Goal: Transaction & Acquisition: Purchase product/service

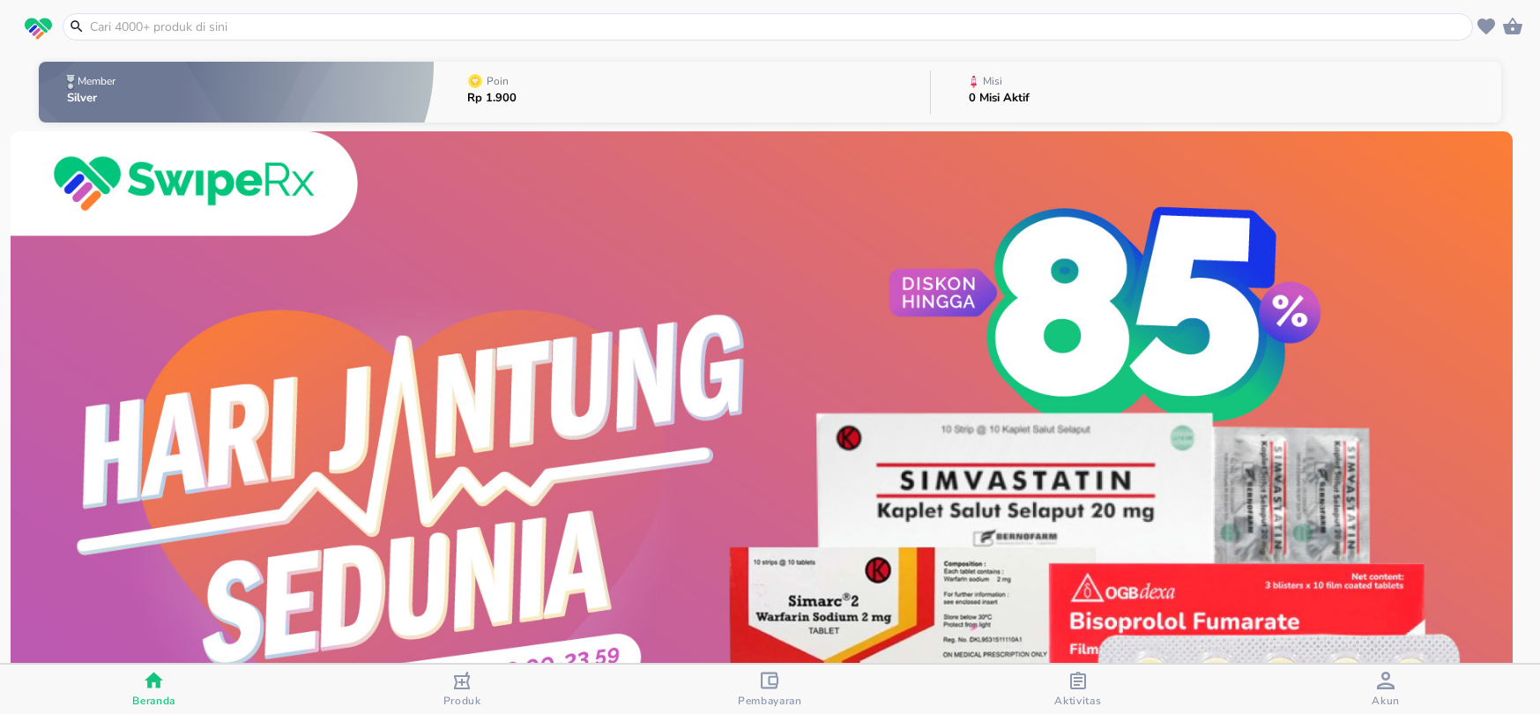
click at [520, 25] on input "text" at bounding box center [778, 27] width 1380 height 19
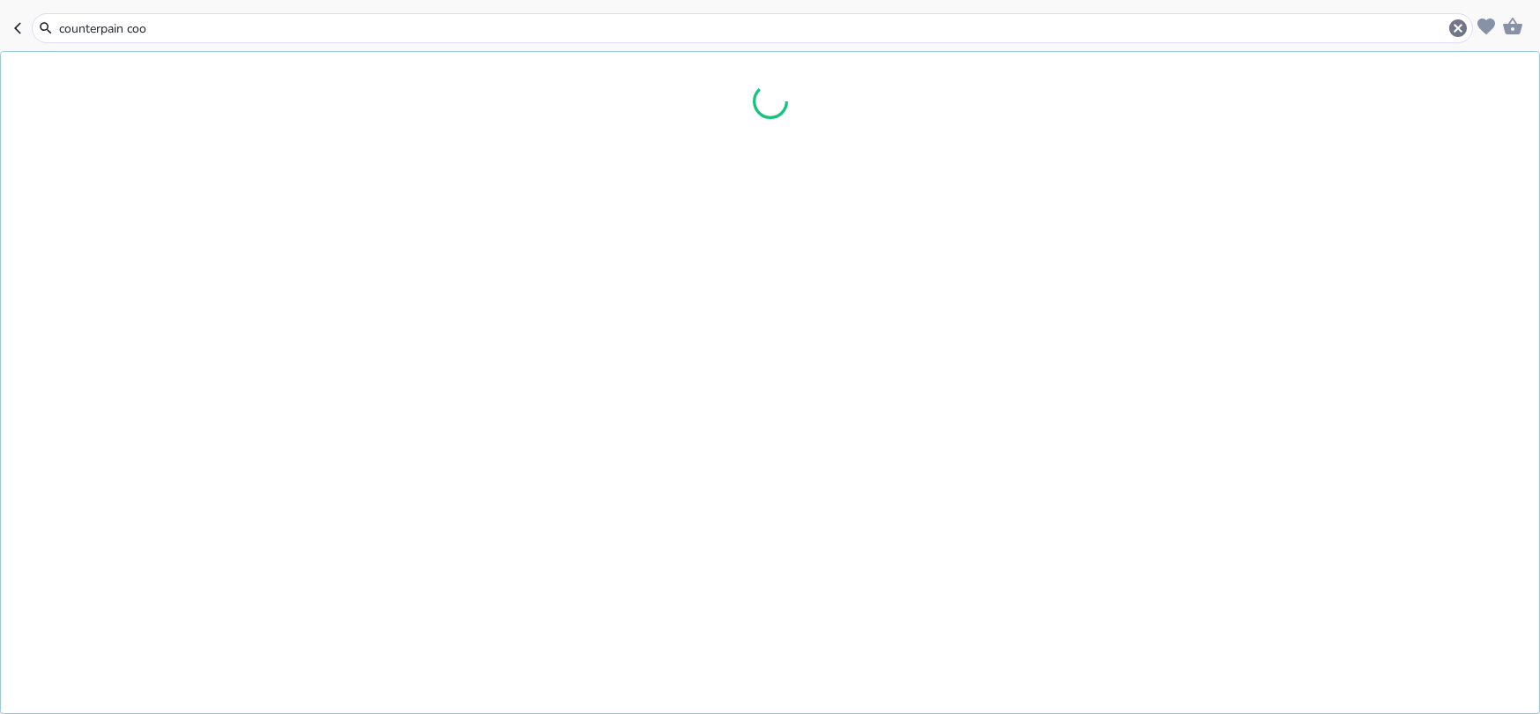
type input "counterpain cool"
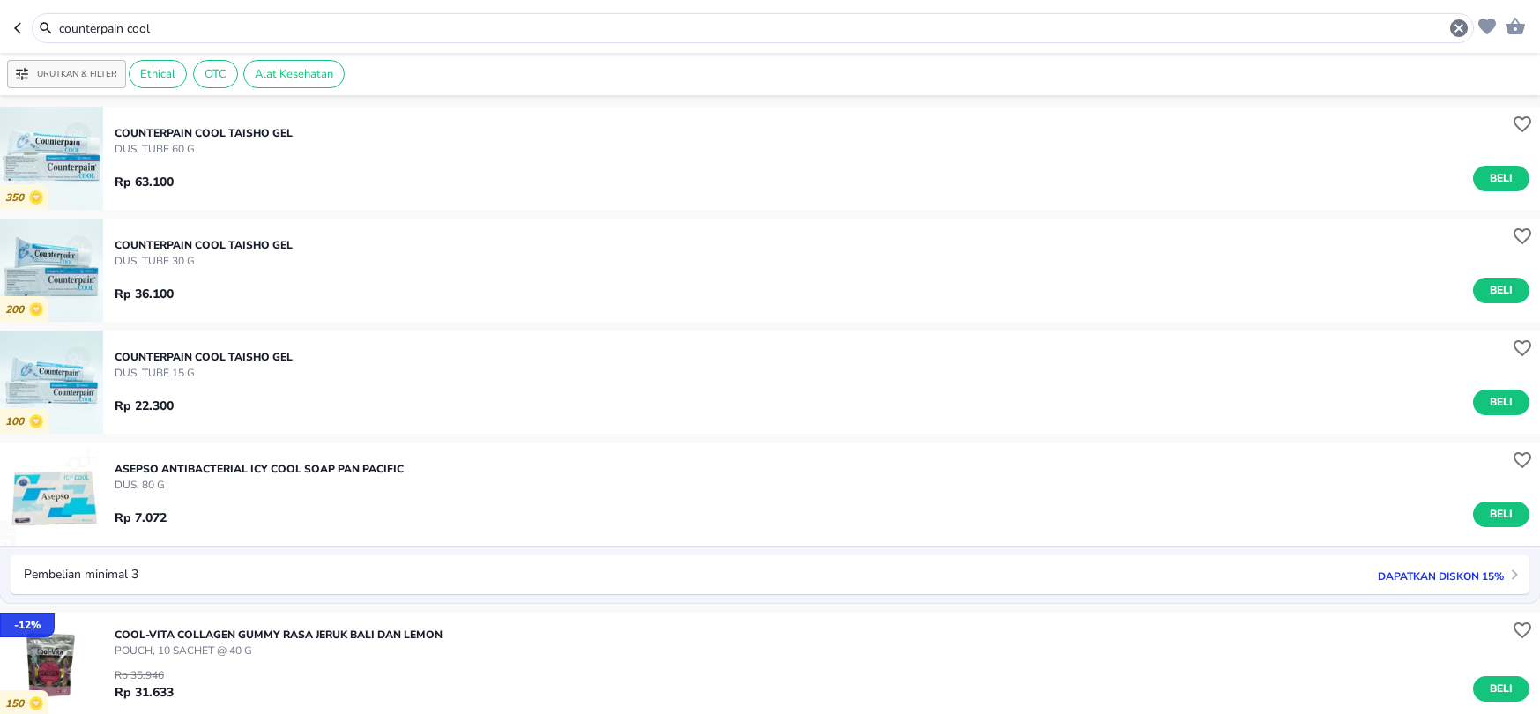
click at [172, 151] on p "DUS, TUBE 60 g" at bounding box center [204, 149] width 178 height 16
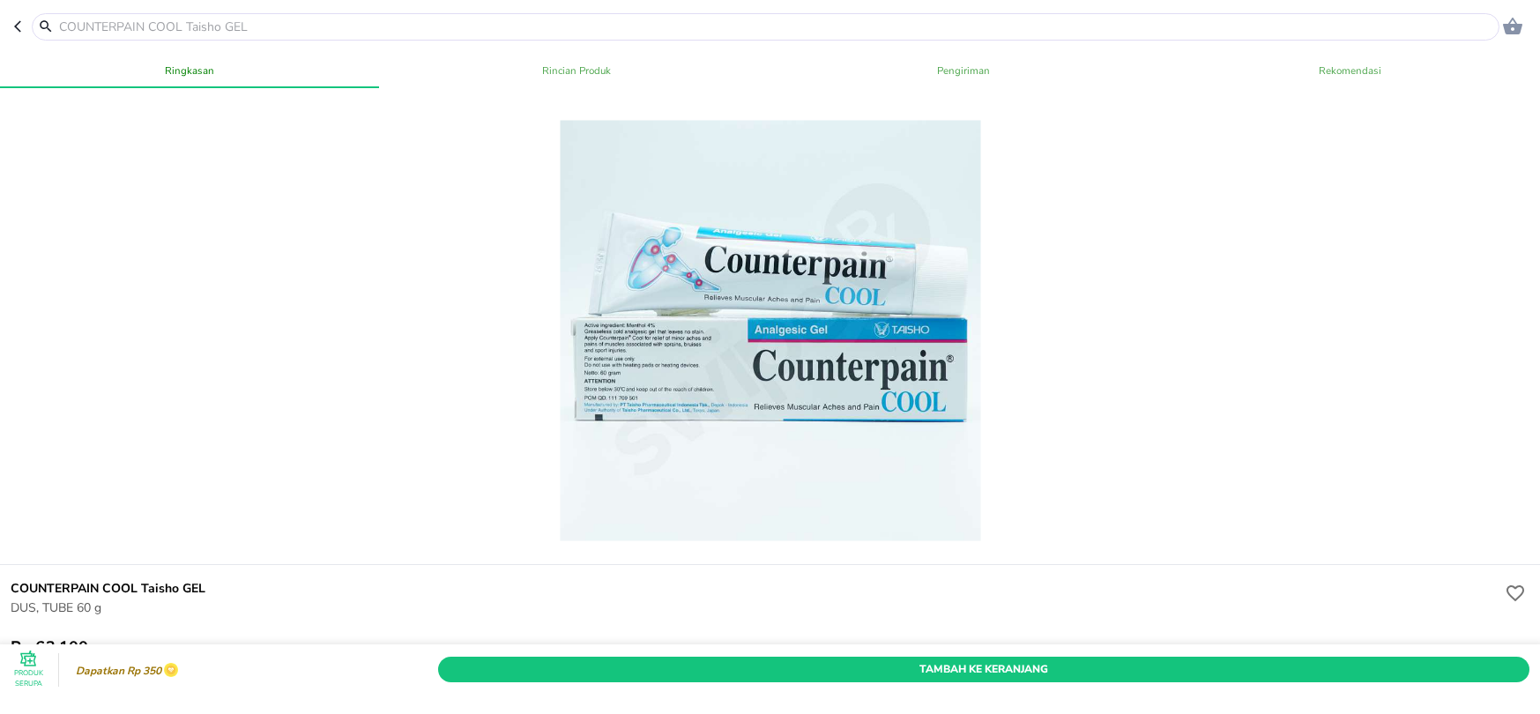
scroll to position [881, 0]
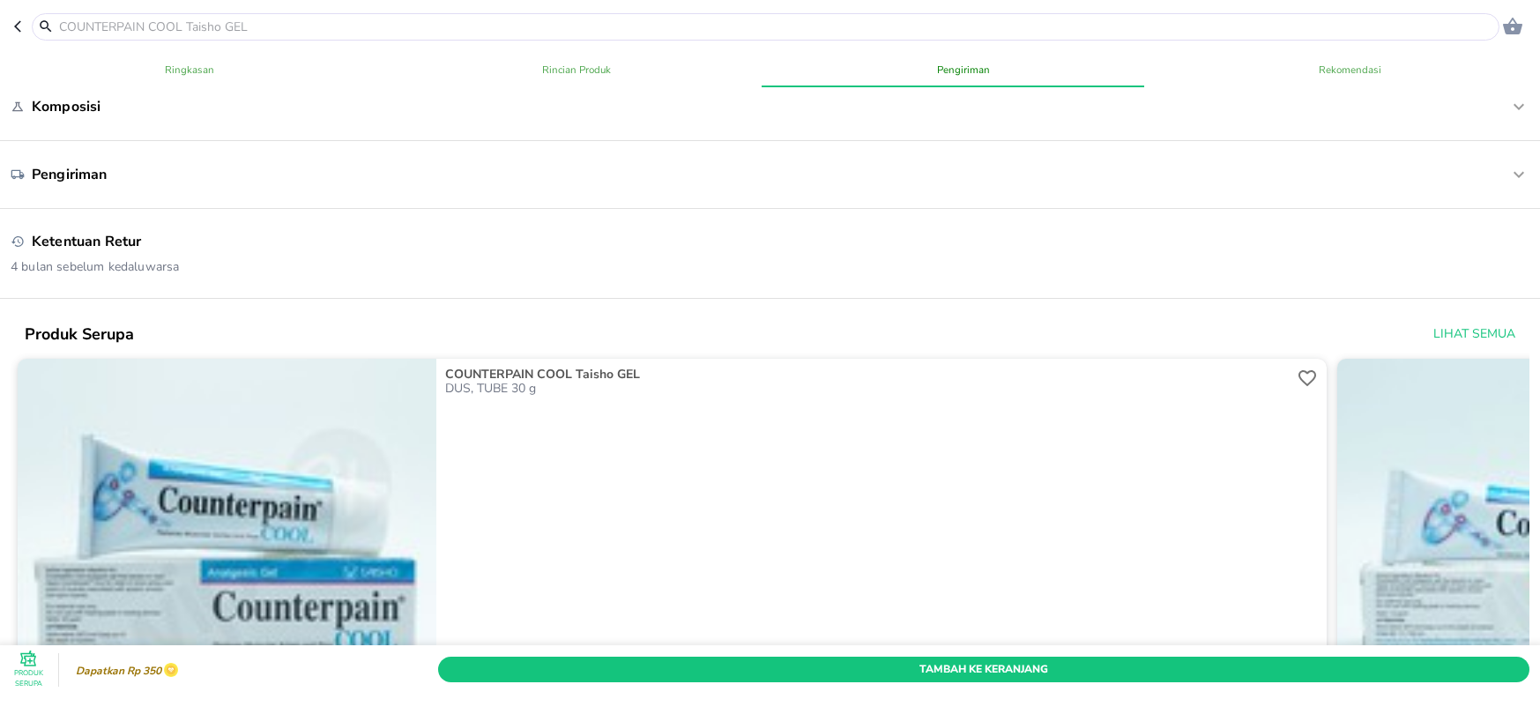
click at [264, 19] on input "text" at bounding box center [775, 27] width 1437 height 19
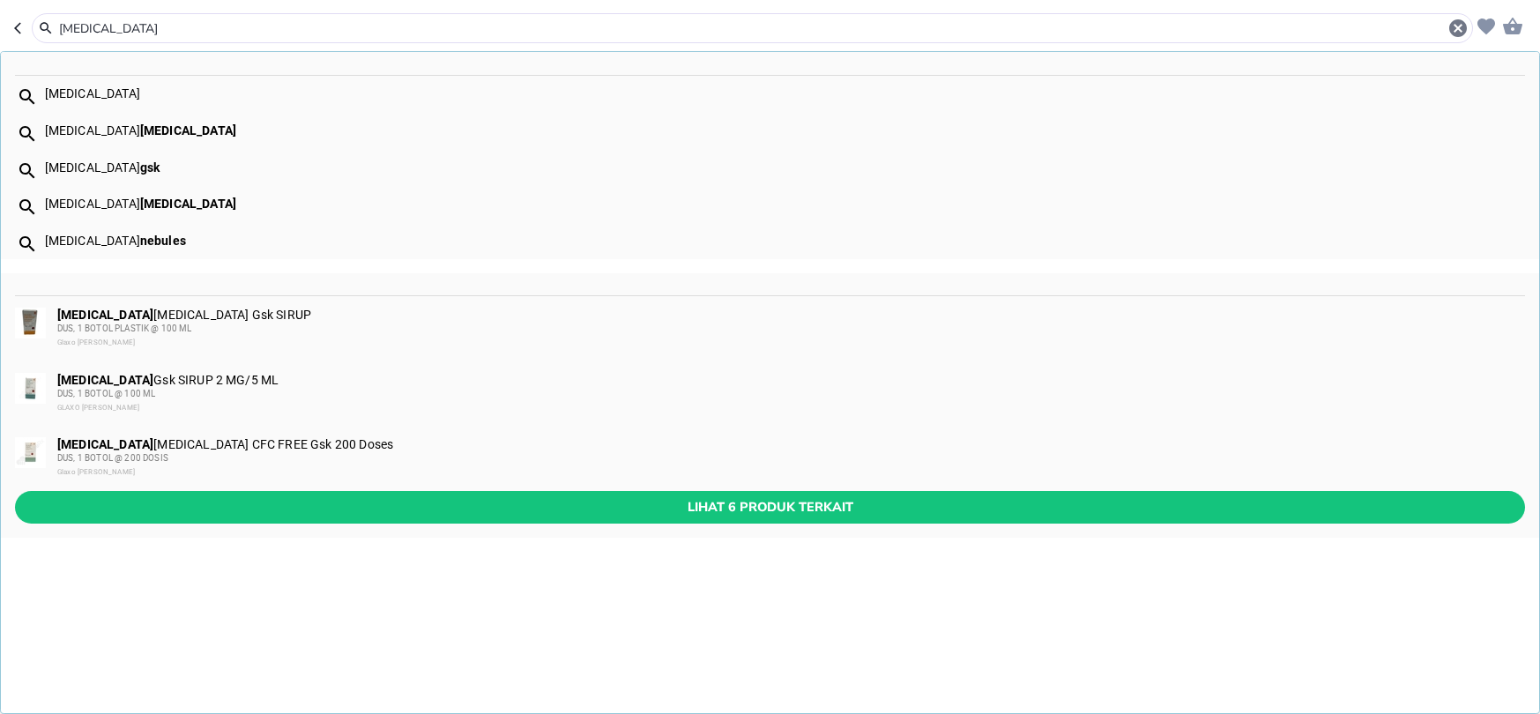
type input "[MEDICAL_DATA]"
drag, startPoint x: 224, startPoint y: 449, endPoint x: 249, endPoint y: 429, distance: 32.6
click at [223, 449] on div "[MEDICAL_DATA] [MEDICAL_DATA] CFC FREE Gsk 200 Doses DUS, 1 BOTOL @ 200 DOSIS G…" at bounding box center [790, 458] width 1466 height 42
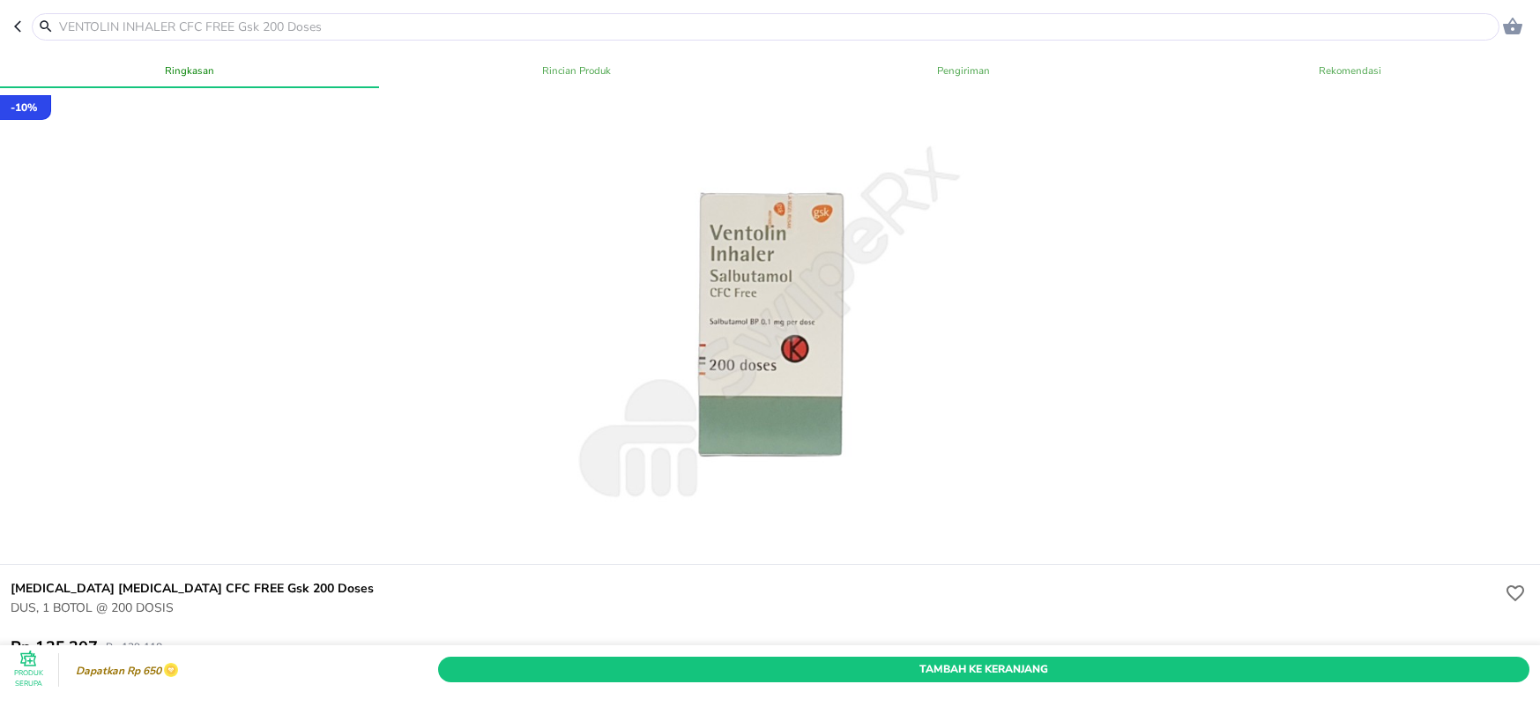
scroll to position [881, 0]
